Goal: Browse casually: Explore the website without a specific task or goal

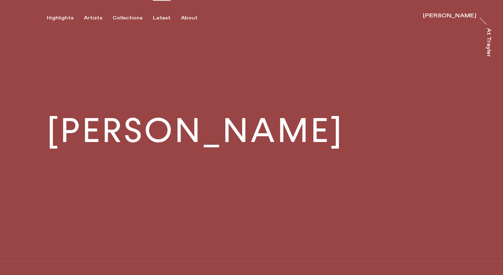
click at [155, 19] on div "Latest" at bounding box center [162, 18] width 18 height 6
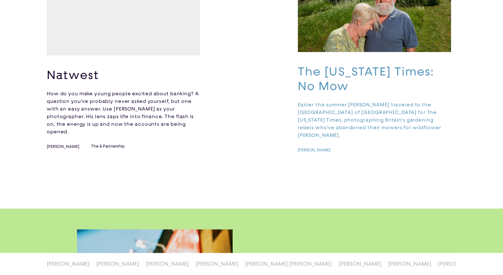
scroll to position [445, 0]
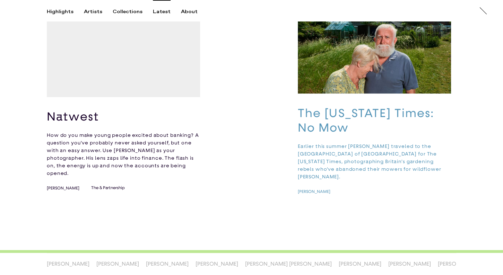
click at [352, 67] on img "button" at bounding box center [374, 36] width 153 height 115
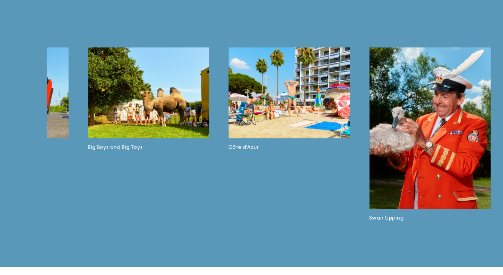
scroll to position [0, 521]
click at [319, 108] on img at bounding box center [289, 92] width 121 height 91
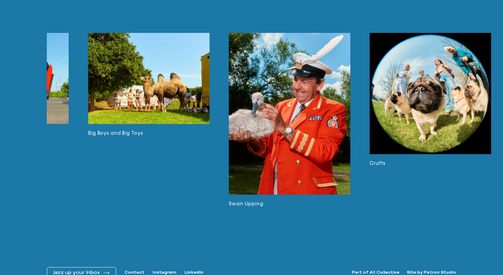
scroll to position [1580, 0]
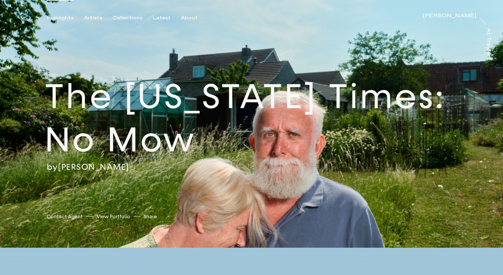
click at [64, 18] on div "Highlights" at bounding box center [60, 18] width 27 height 6
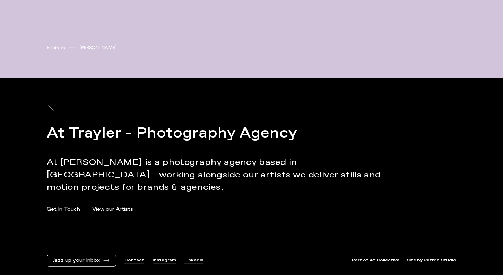
scroll to position [2534, 0]
